Goal: Task Accomplishment & Management: Complete application form

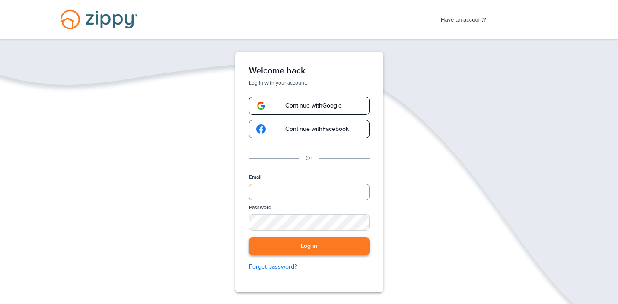
type input "**********"
click at [320, 245] on button "Log in" at bounding box center [309, 247] width 121 height 18
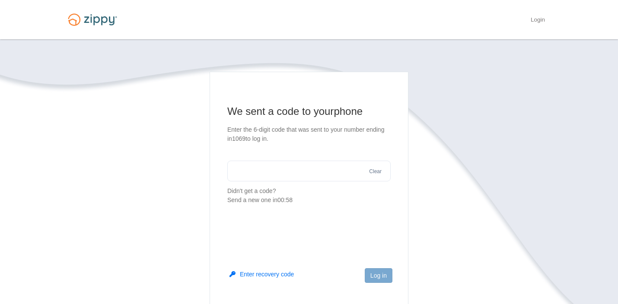
click at [277, 173] on input "text" at bounding box center [308, 171] width 163 height 21
type input "******"
click at [380, 272] on button "Log in" at bounding box center [379, 275] width 28 height 15
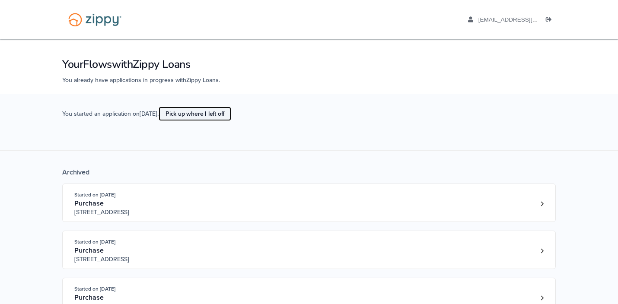
click at [206, 117] on link "Pick up where I left off" at bounding box center [195, 114] width 73 height 14
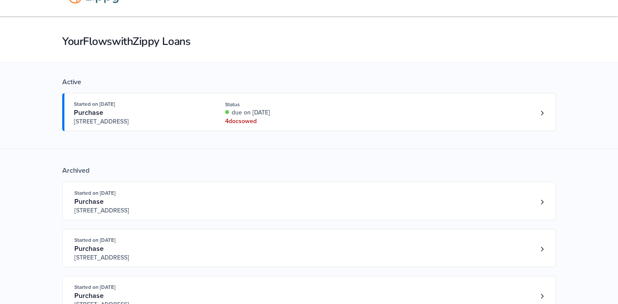
scroll to position [24, 0]
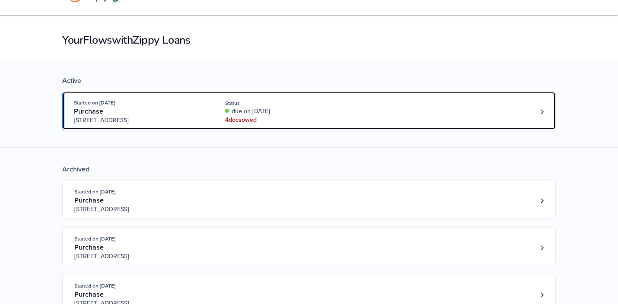
click at [251, 121] on div "4 doc s owed" at bounding box center [282, 120] width 115 height 9
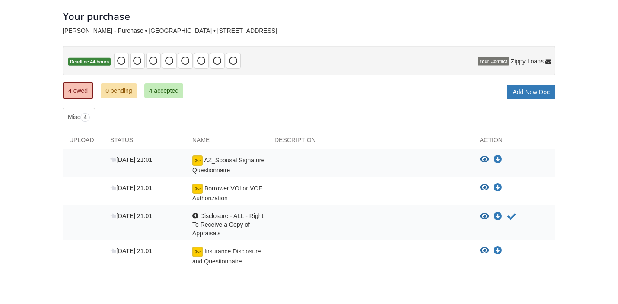
scroll to position [48, 0]
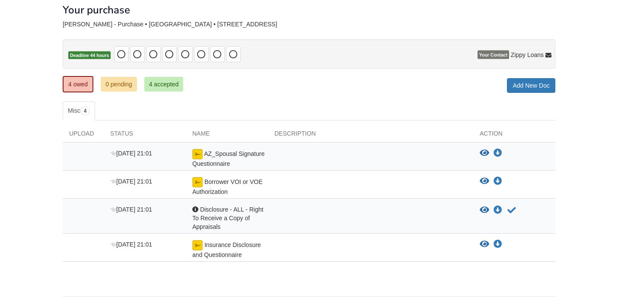
click at [202, 154] on div "AZ_Spousal Signature Questionnaire" at bounding box center [227, 158] width 82 height 19
click at [487, 152] on icon "View AZ_Spousal Signature Questionnaire" at bounding box center [485, 153] width 10 height 9
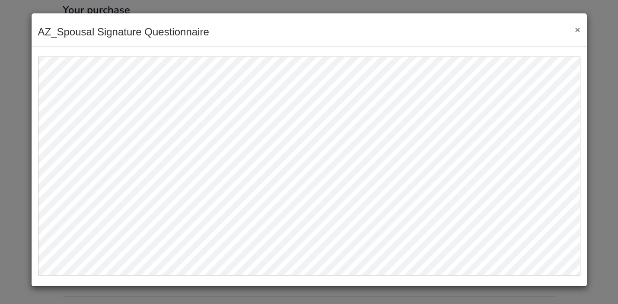
click at [578, 32] on button "×" at bounding box center [575, 29] width 10 height 9
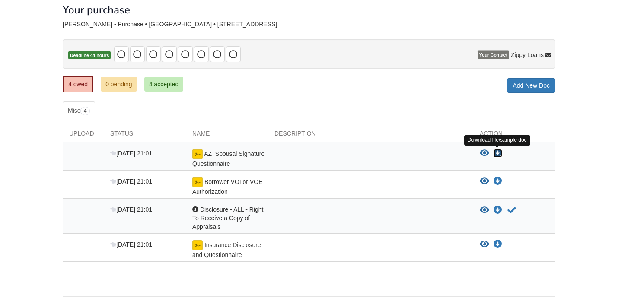
click at [499, 153] on icon "Download AZ_Spousal Signature Questionnaire" at bounding box center [497, 153] width 9 height 9
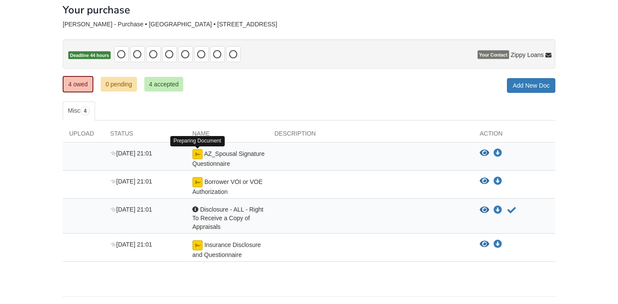
click at [197, 155] on img at bounding box center [197, 154] width 10 height 10
click at [198, 155] on img at bounding box center [197, 154] width 10 height 10
click at [228, 162] on span "AZ_Spousal Signature Questionnaire" at bounding box center [228, 158] width 72 height 17
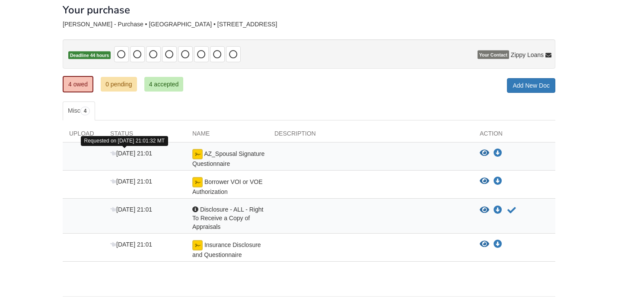
click at [137, 153] on span "[DATE] 21:01" at bounding box center [131, 153] width 42 height 7
click at [264, 166] on div "AZ_Spousal Signature Questionnaire" at bounding box center [227, 158] width 82 height 19
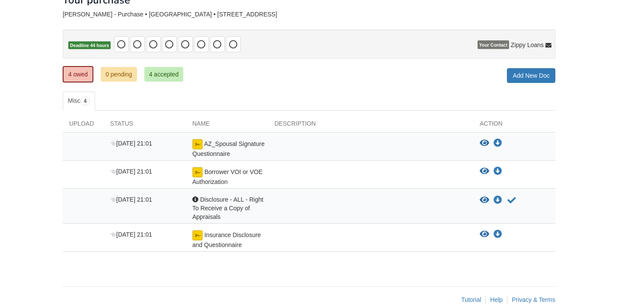
scroll to position [63, 0]
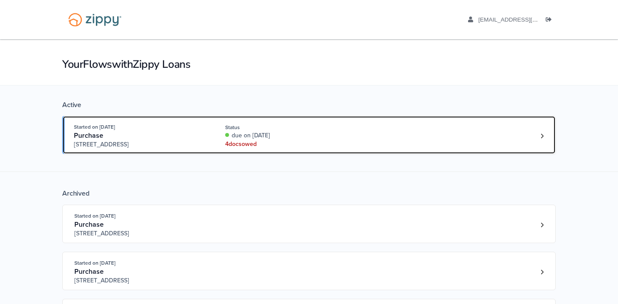
click at [252, 147] on div "4 doc s owed" at bounding box center [282, 144] width 115 height 9
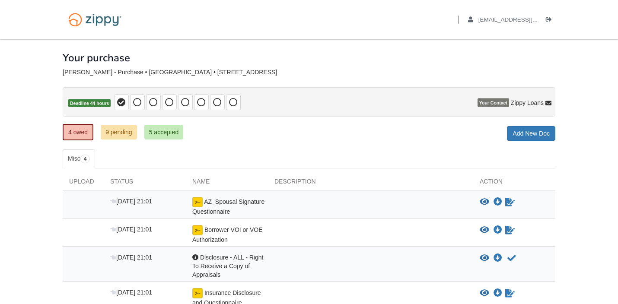
scroll to position [40, 0]
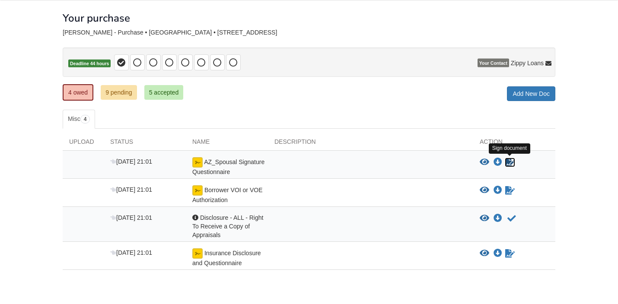
click at [509, 163] on icon "Sign Form" at bounding box center [510, 162] width 10 height 9
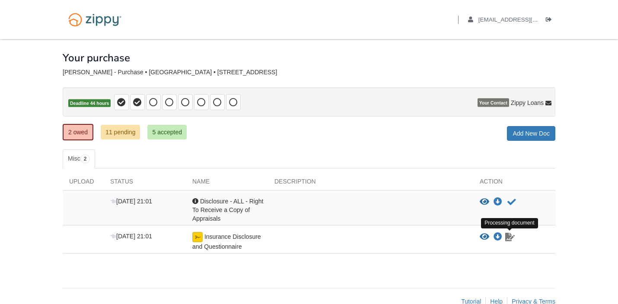
click at [511, 234] on icon "Waiting for your co-borrower to e-sign" at bounding box center [510, 237] width 10 height 9
click at [510, 239] on icon "Waiting for your co-borrower to e-sign" at bounding box center [510, 237] width 10 height 9
click at [321, 247] on div at bounding box center [370, 241] width 205 height 19
click at [213, 249] on span "Insurance Disclosure and Questionnaire" at bounding box center [226, 241] width 69 height 17
click at [215, 210] on span "Disclosure - ALL - Right To Receive a Copy of Appraisals" at bounding box center [227, 210] width 71 height 24
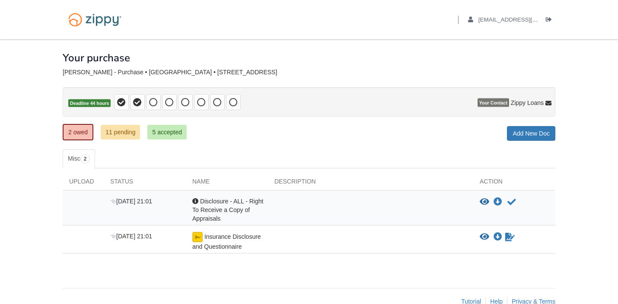
scroll to position [19, 0]
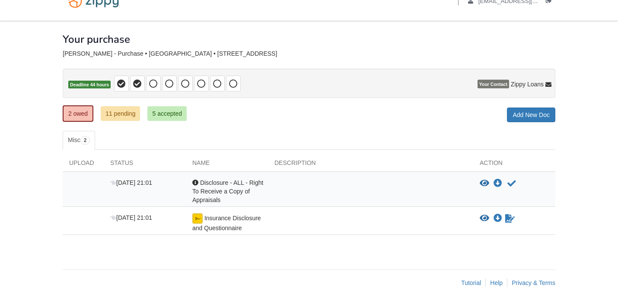
click at [213, 204] on div "Oct 7 21:01 Acknowledgement Disclosure - ALL - Right To Receive a Copy of Appra…" at bounding box center [309, 189] width 493 height 35
click at [509, 220] on icon "Waiting for your co-borrower to e-sign" at bounding box center [510, 218] width 10 height 9
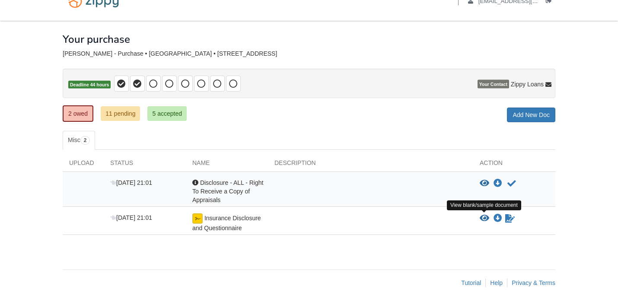
click at [485, 218] on icon "View Insurance Disclosure and Questionnaire" at bounding box center [485, 218] width 10 height 9
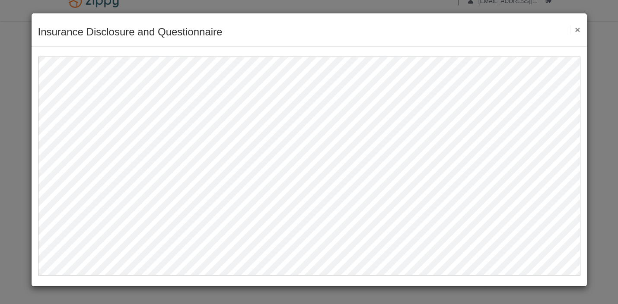
click at [577, 27] on button "×" at bounding box center [575, 29] width 10 height 9
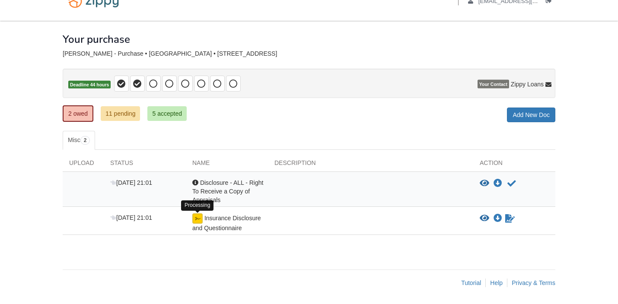
click at [194, 219] on img at bounding box center [197, 218] width 10 height 10
click at [200, 219] on img at bounding box center [197, 218] width 10 height 10
click at [508, 219] on icon "Waiting for your co-borrower to e-sign" at bounding box center [510, 218] width 10 height 9
